Goal: Information Seeking & Learning: Learn about a topic

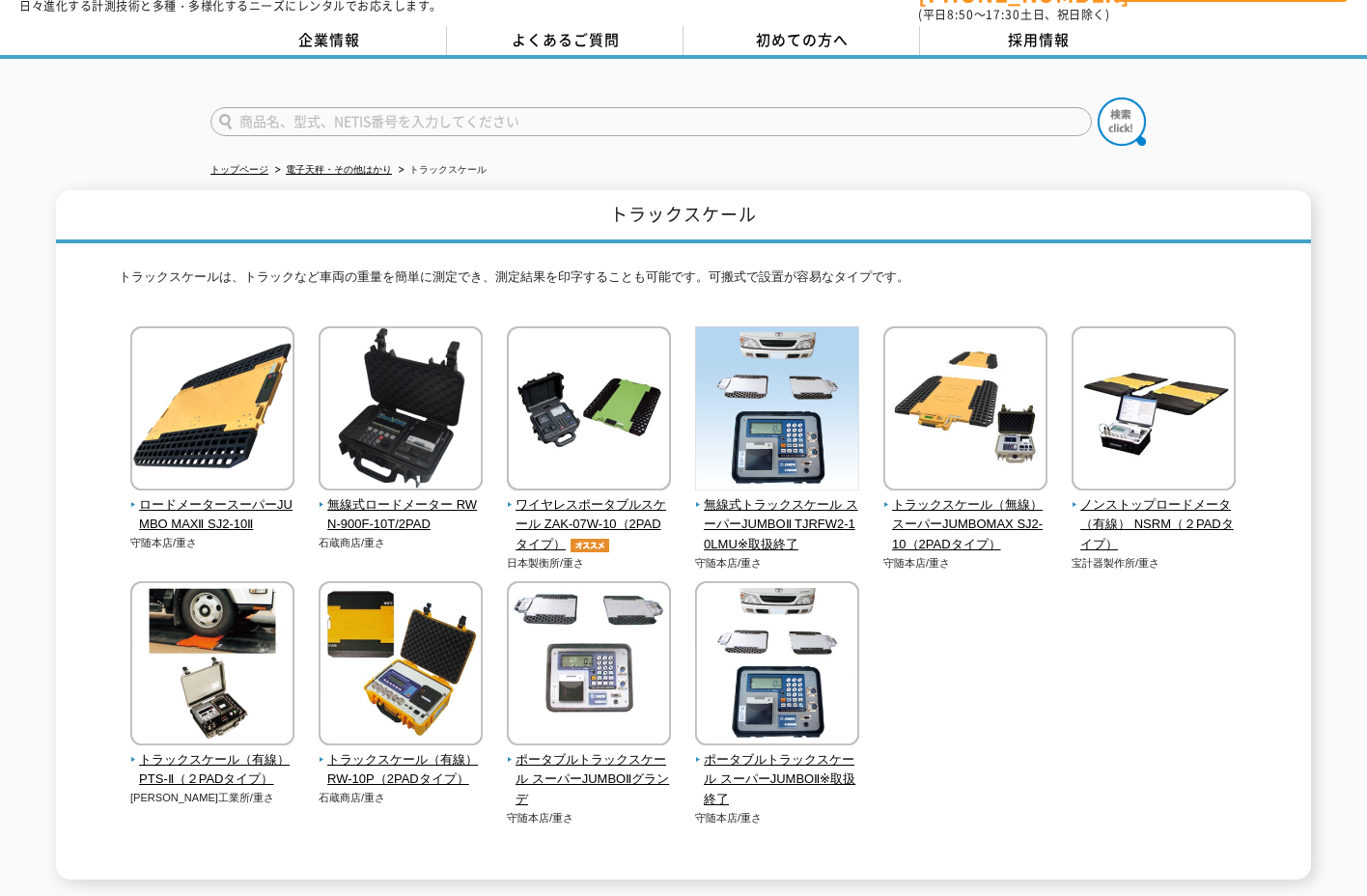
scroll to position [97, 0]
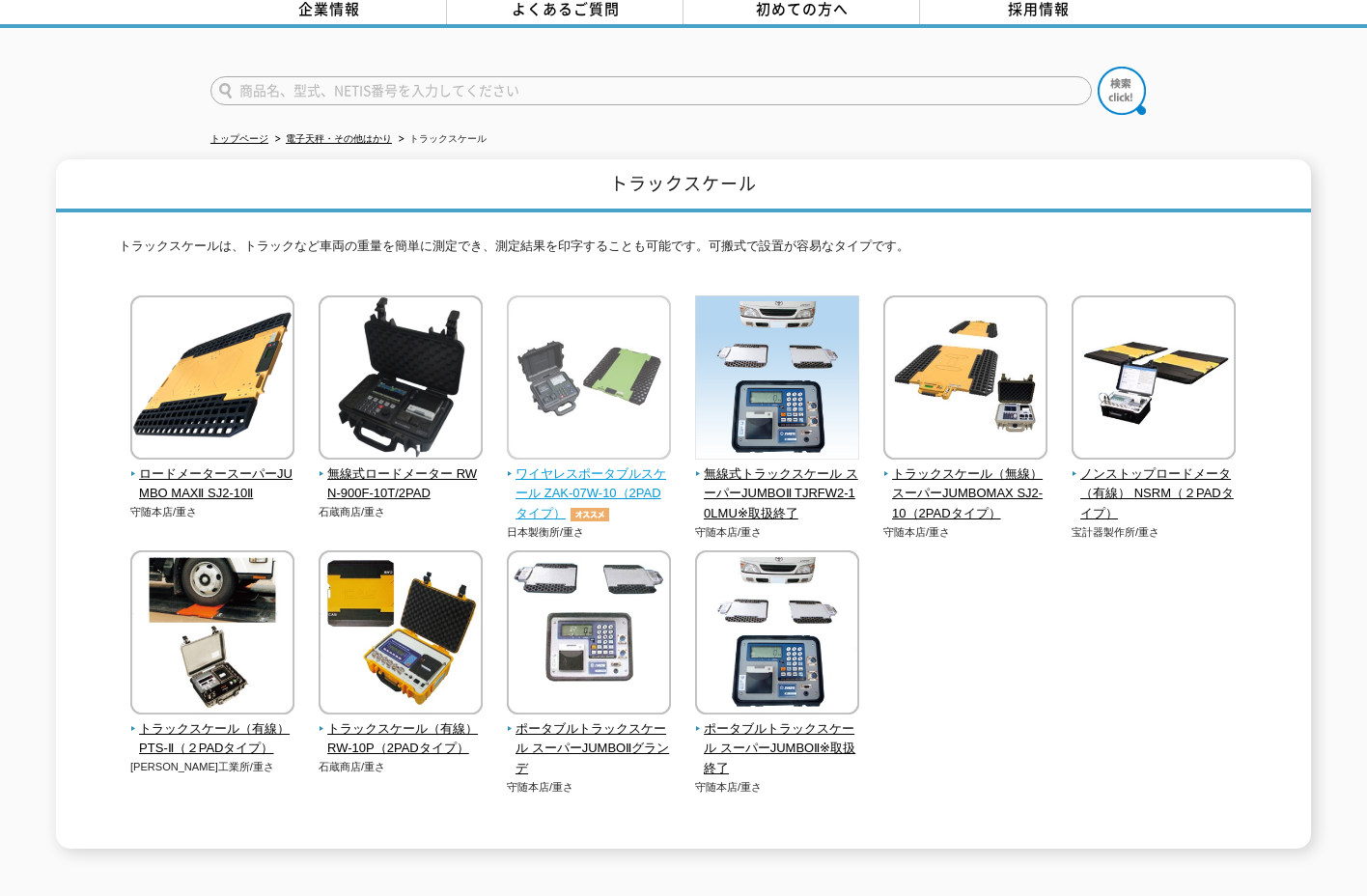
click at [616, 399] on img at bounding box center [588, 380] width 164 height 169
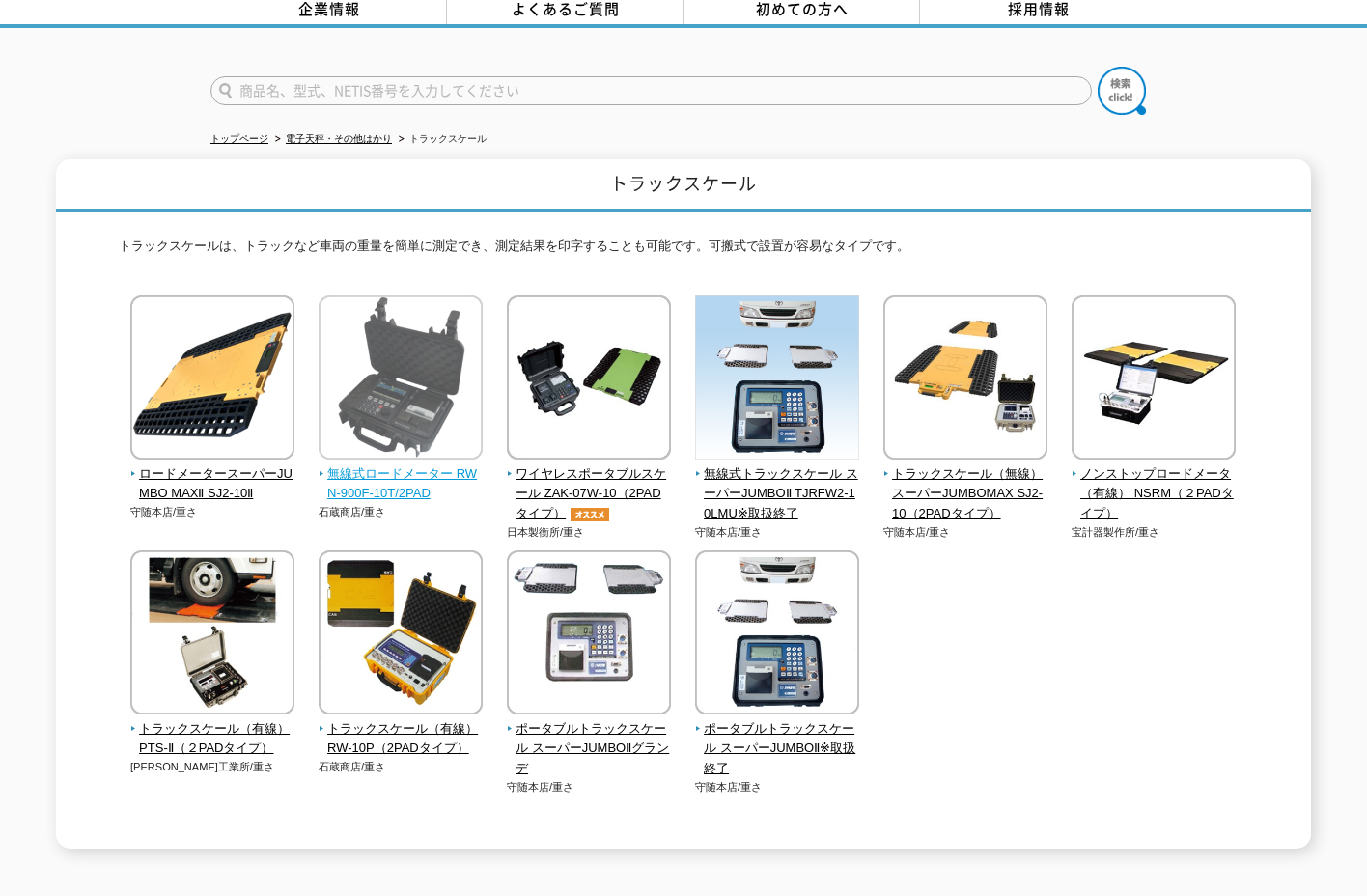
click at [419, 464] on span "無線式ロードメーター RWN-900F-10T/2PAD" at bounding box center [401, 484] width 165 height 41
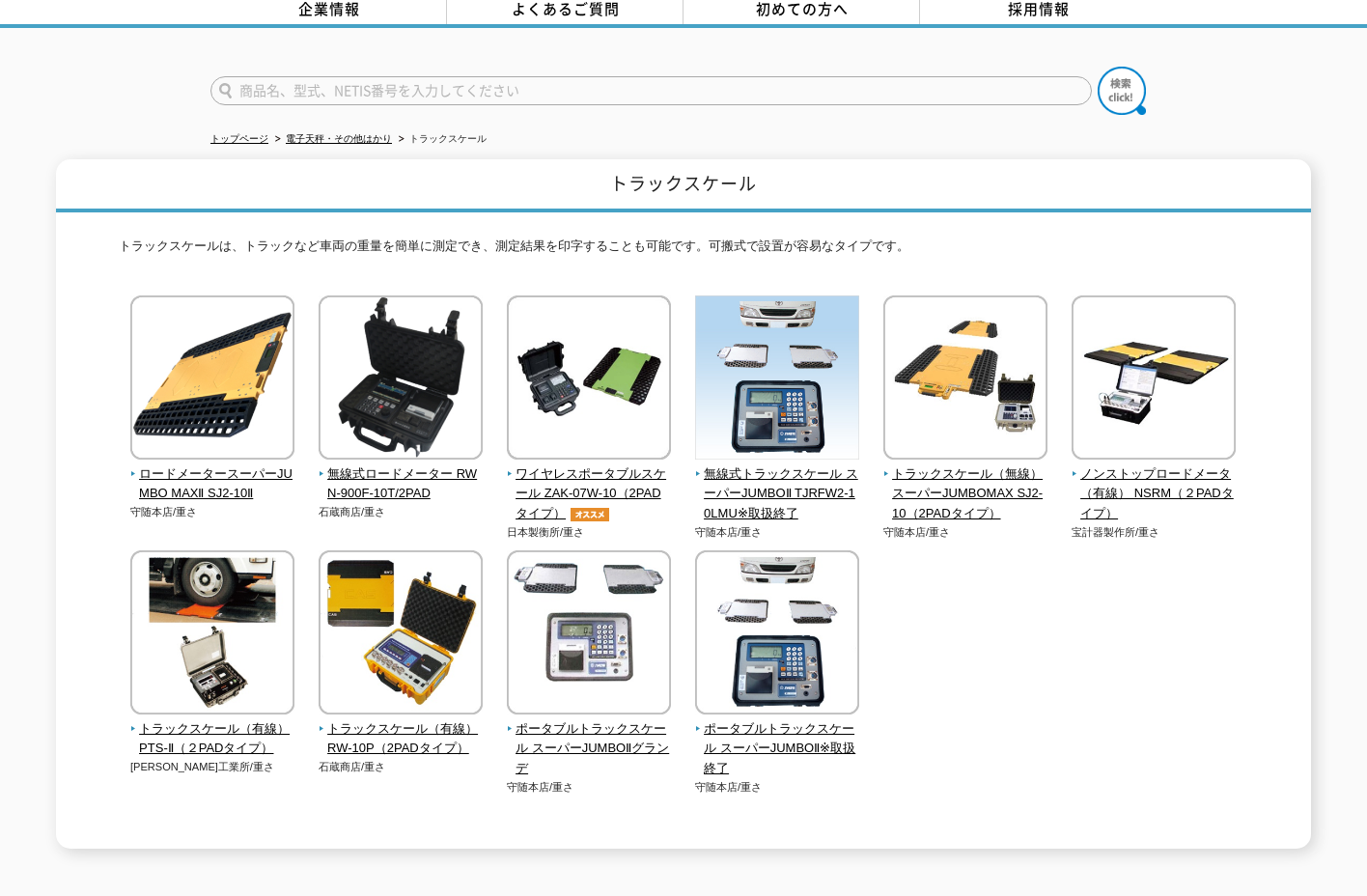
click at [95, 78] on div at bounding box center [683, 75] width 1367 height 93
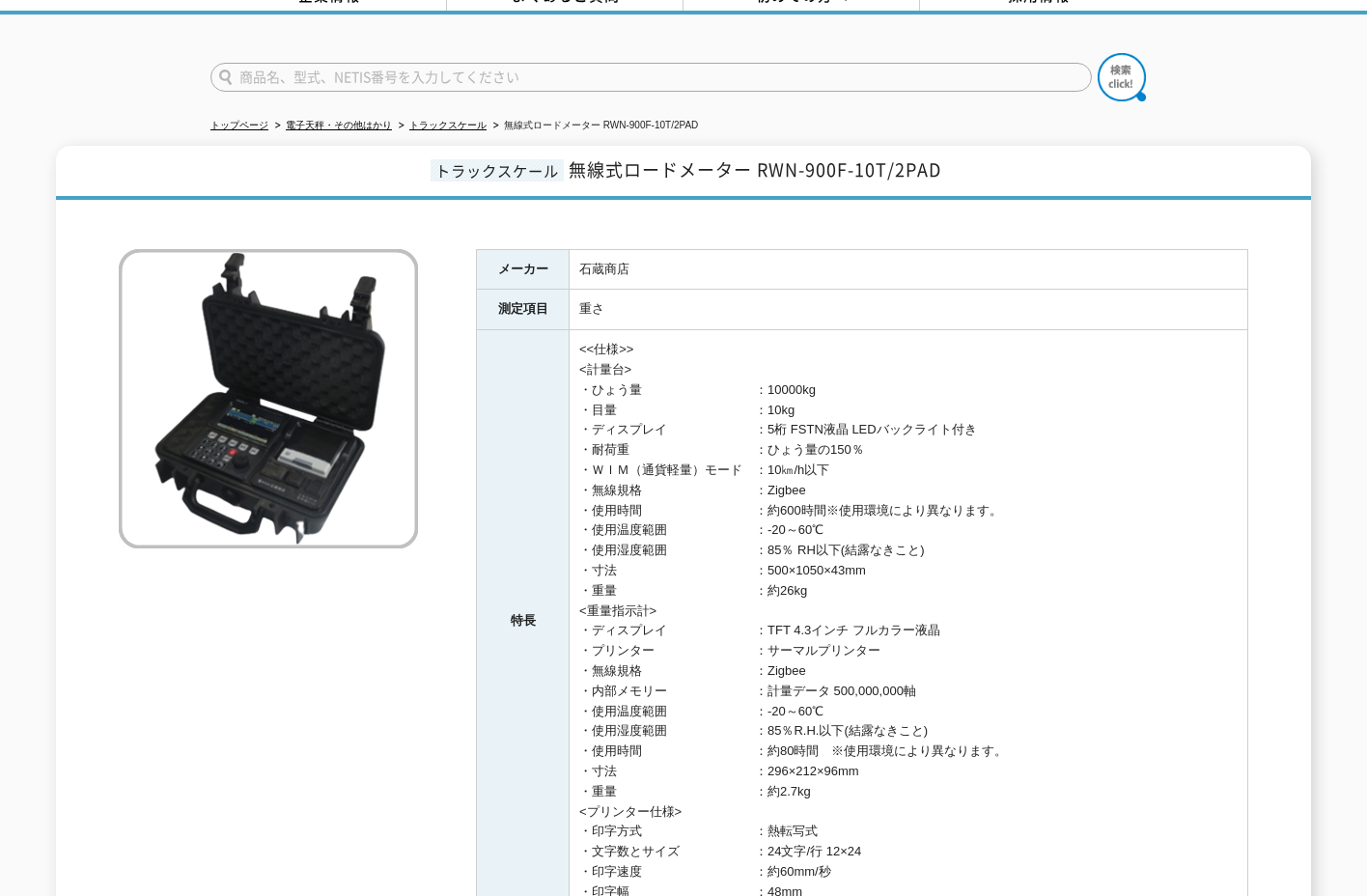
scroll to position [76, 0]
